Goal: Register for event/course

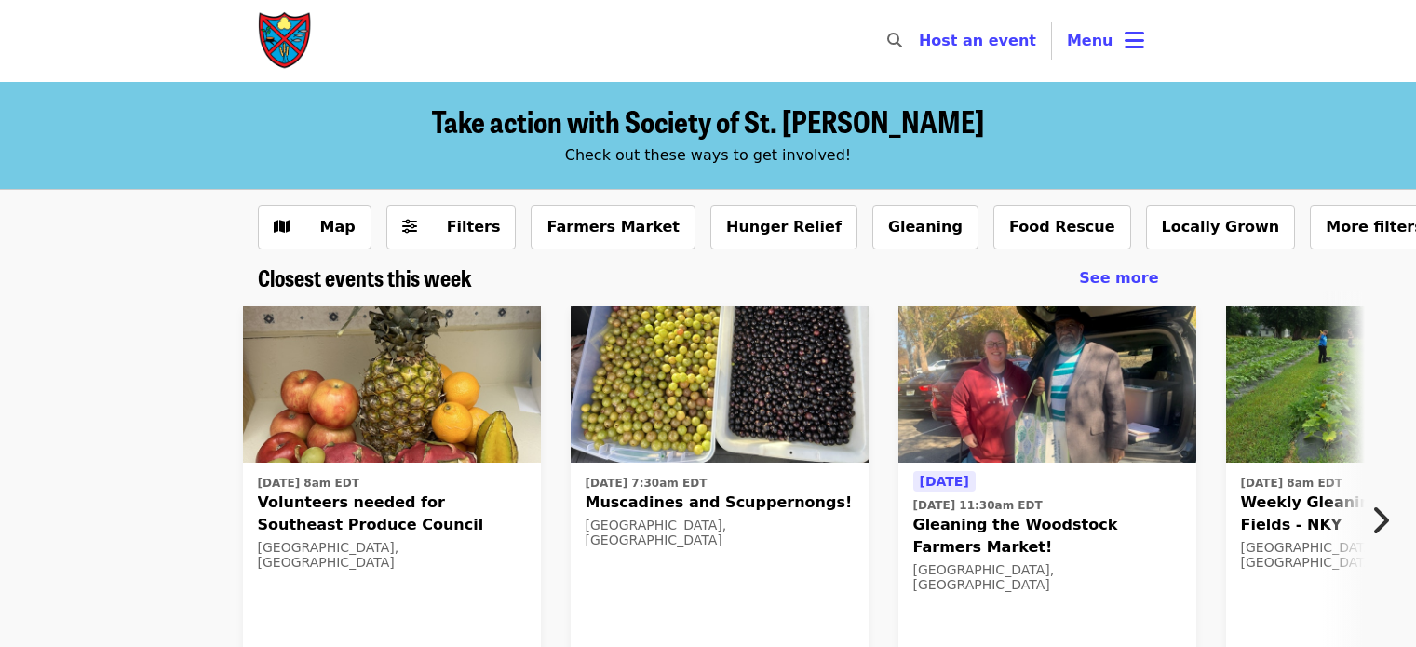
click at [1095, 40] on span "Menu" at bounding box center [1090, 41] width 47 height 18
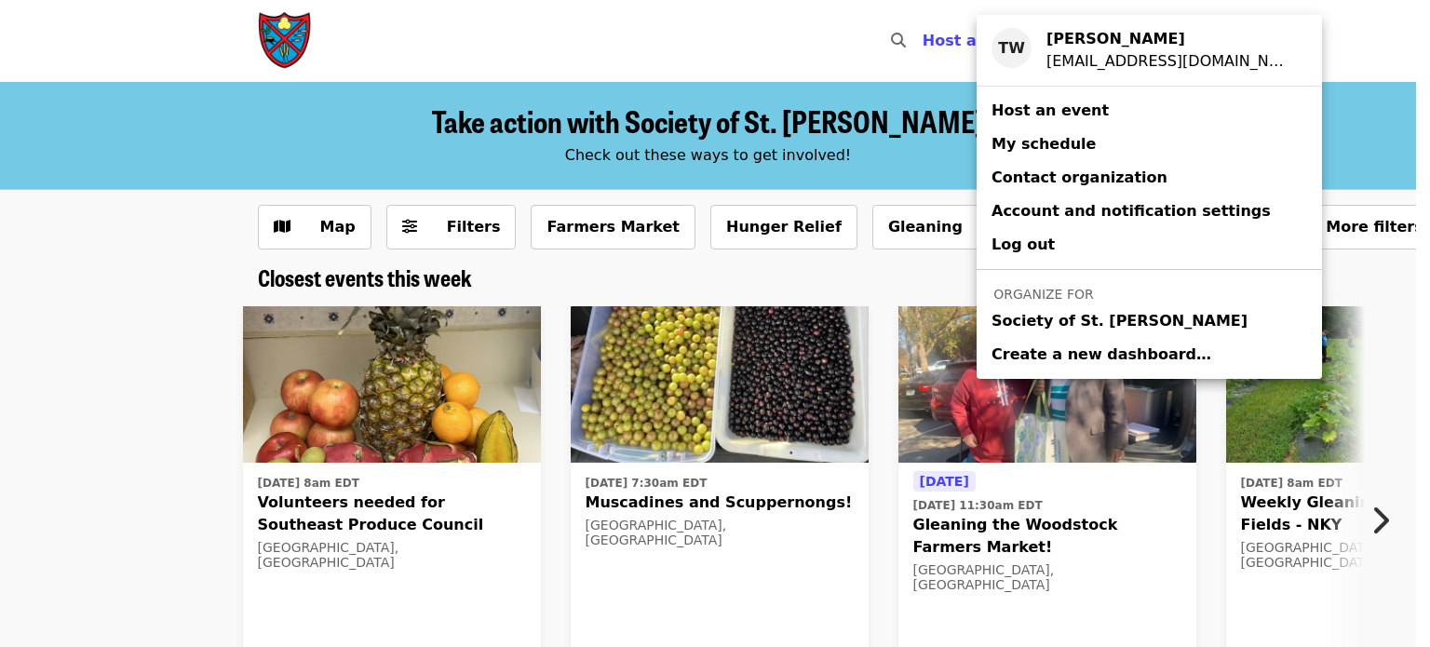
click at [1051, 323] on span "Society of St. [PERSON_NAME]" at bounding box center [1119, 321] width 256 height 22
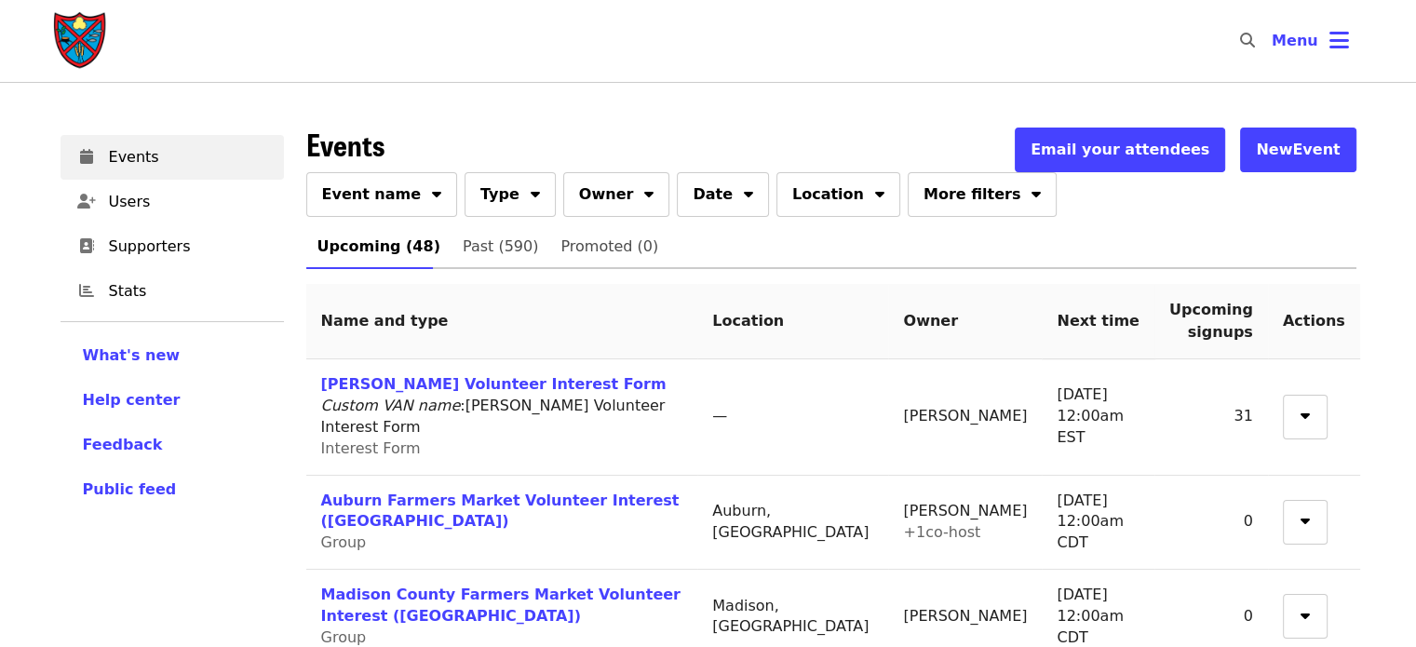
click at [432, 186] on icon "sort-down icon" at bounding box center [436, 191] width 9 height 18
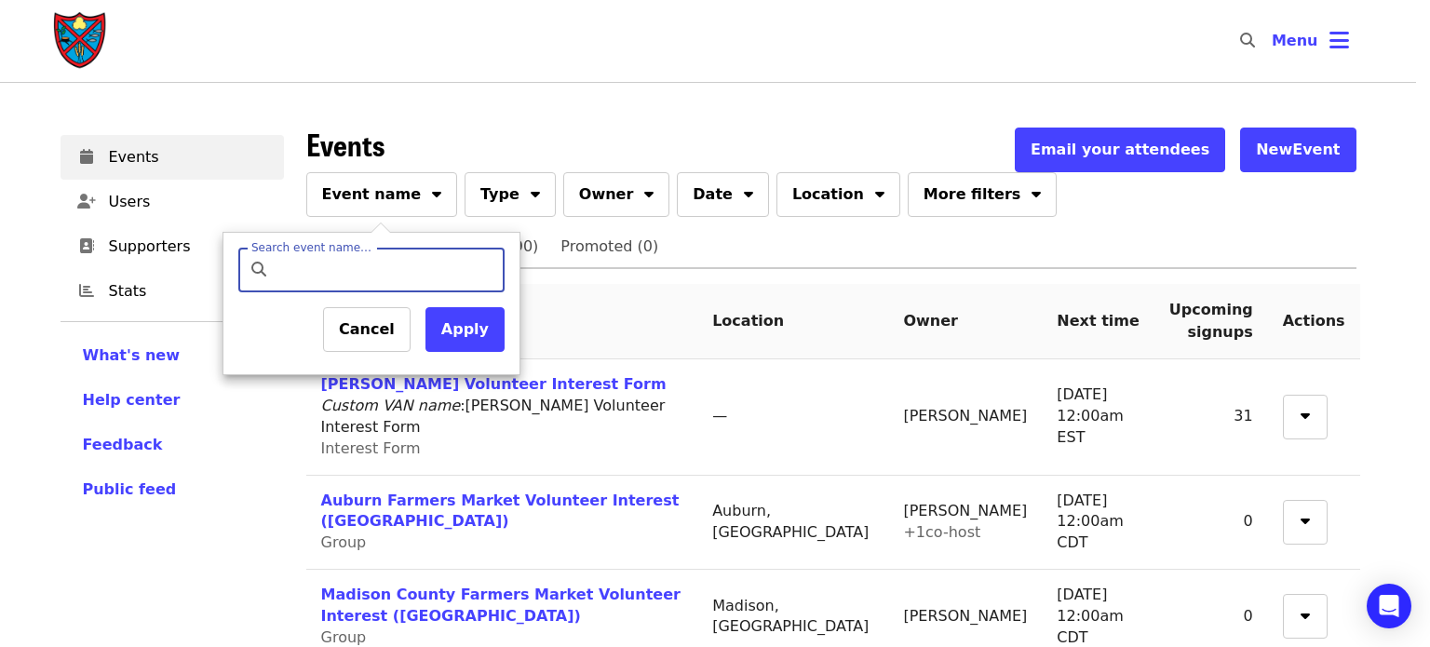
click at [428, 269] on input "Search event name…" at bounding box center [387, 270] width 220 height 45
type input "****"
click at [490, 316] on button "Apply" at bounding box center [464, 329] width 79 height 45
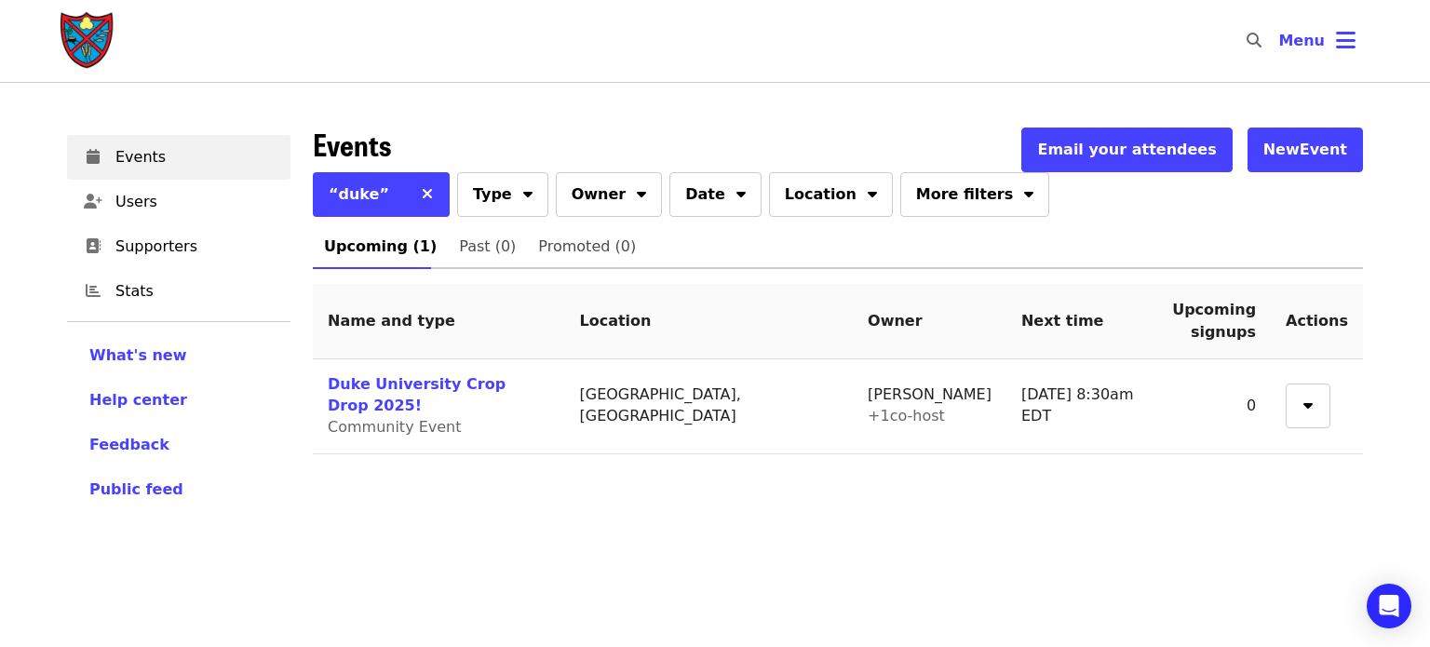
click at [466, 377] on link "Duke University Crop Drop 2025!" at bounding box center [417, 394] width 178 height 39
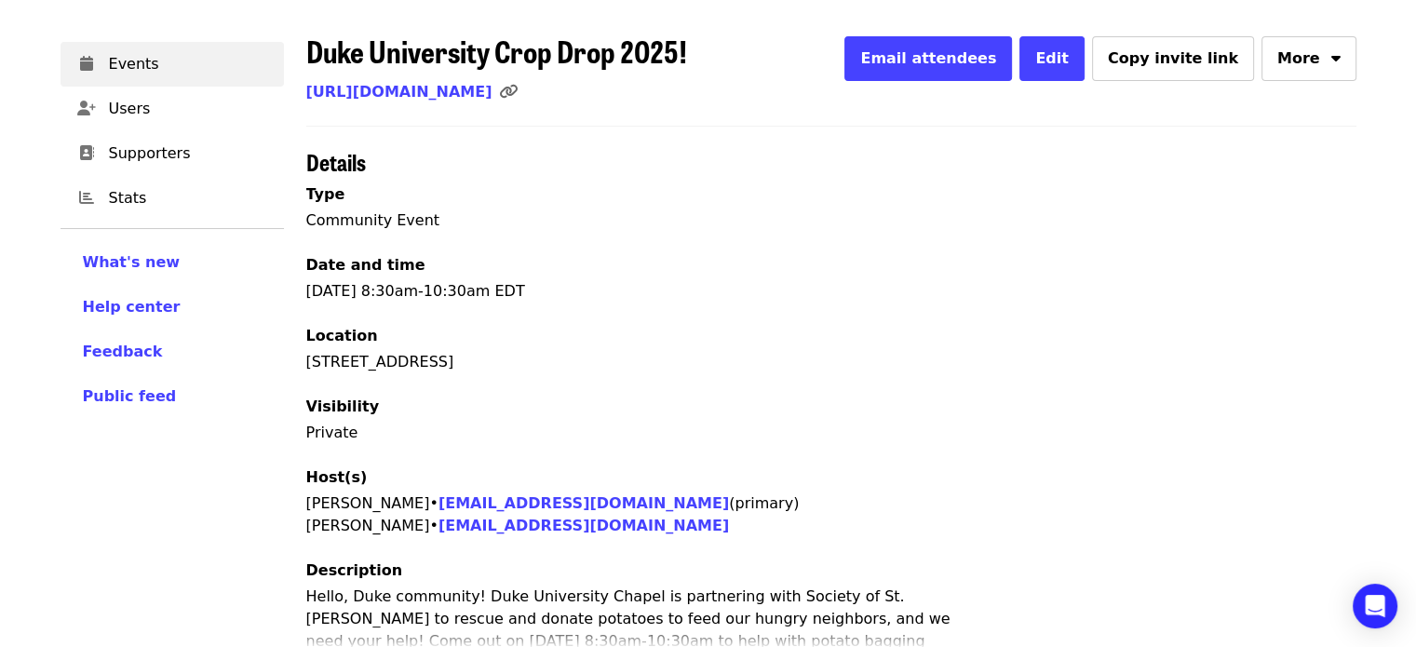
scroll to position [186, 0]
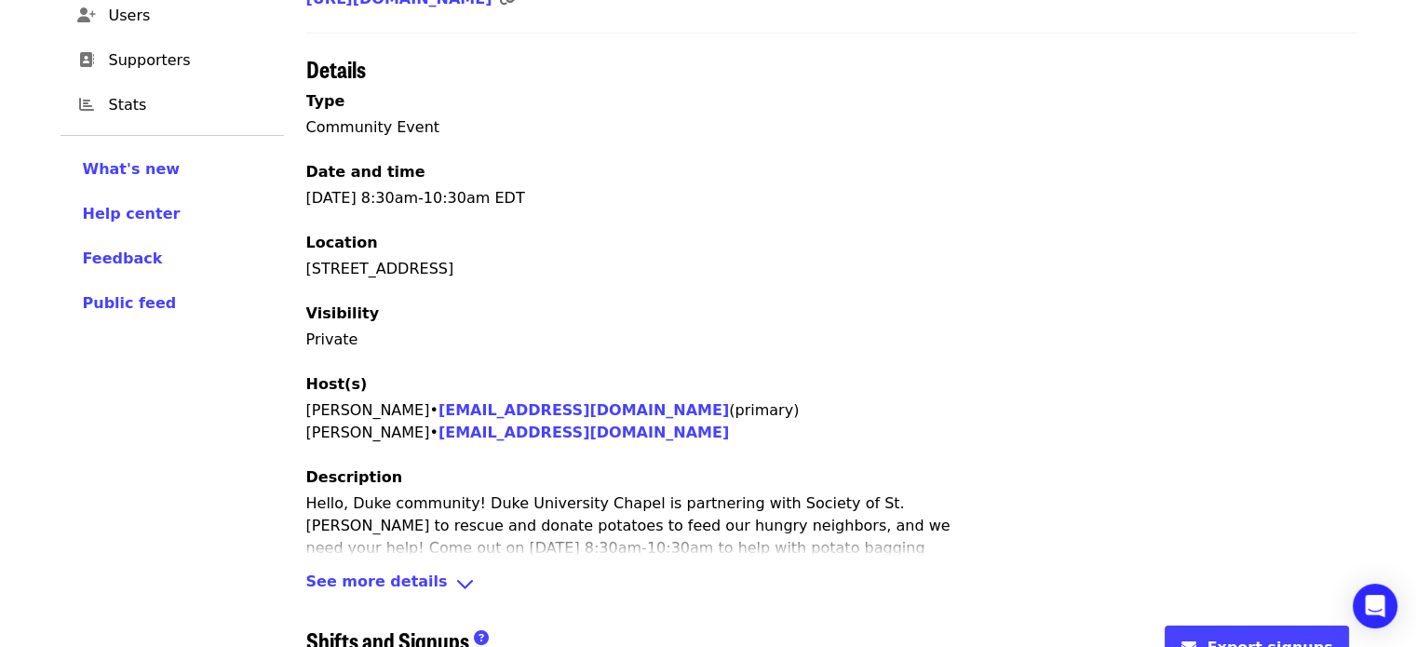
drag, startPoint x: 554, startPoint y: 262, endPoint x: 304, endPoint y: 267, distance: 249.5
click at [304, 267] on div "Duke University Crop Drop 2025! Email attendees Edit Copy invite link More [URL…" at bounding box center [831, 438] width 1072 height 1016
click at [392, 275] on div "[STREET_ADDRESS]" at bounding box center [831, 269] width 1050 height 22
click at [410, 269] on div "[STREET_ADDRESS]" at bounding box center [831, 269] width 1050 height 22
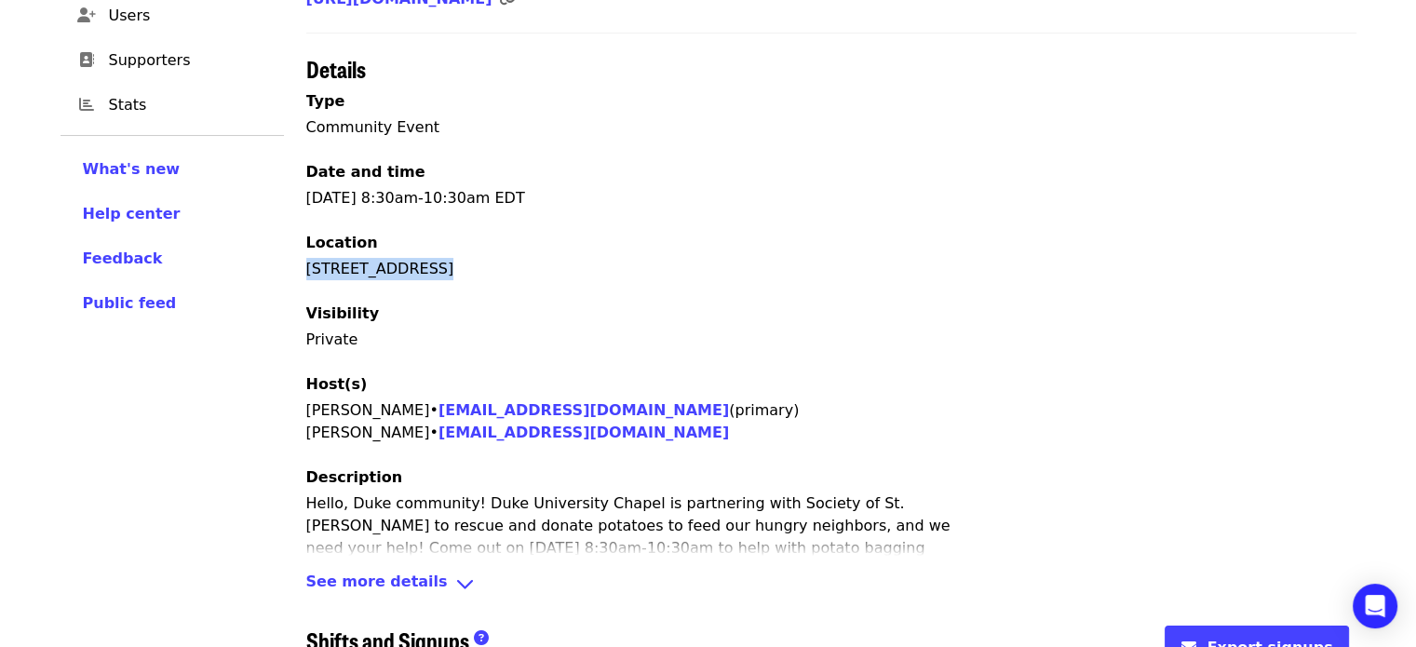
click at [410, 269] on div "[STREET_ADDRESS]" at bounding box center [831, 269] width 1050 height 22
click at [421, 260] on div "[STREET_ADDRESS]" at bounding box center [831, 269] width 1050 height 22
